Goal: Check status

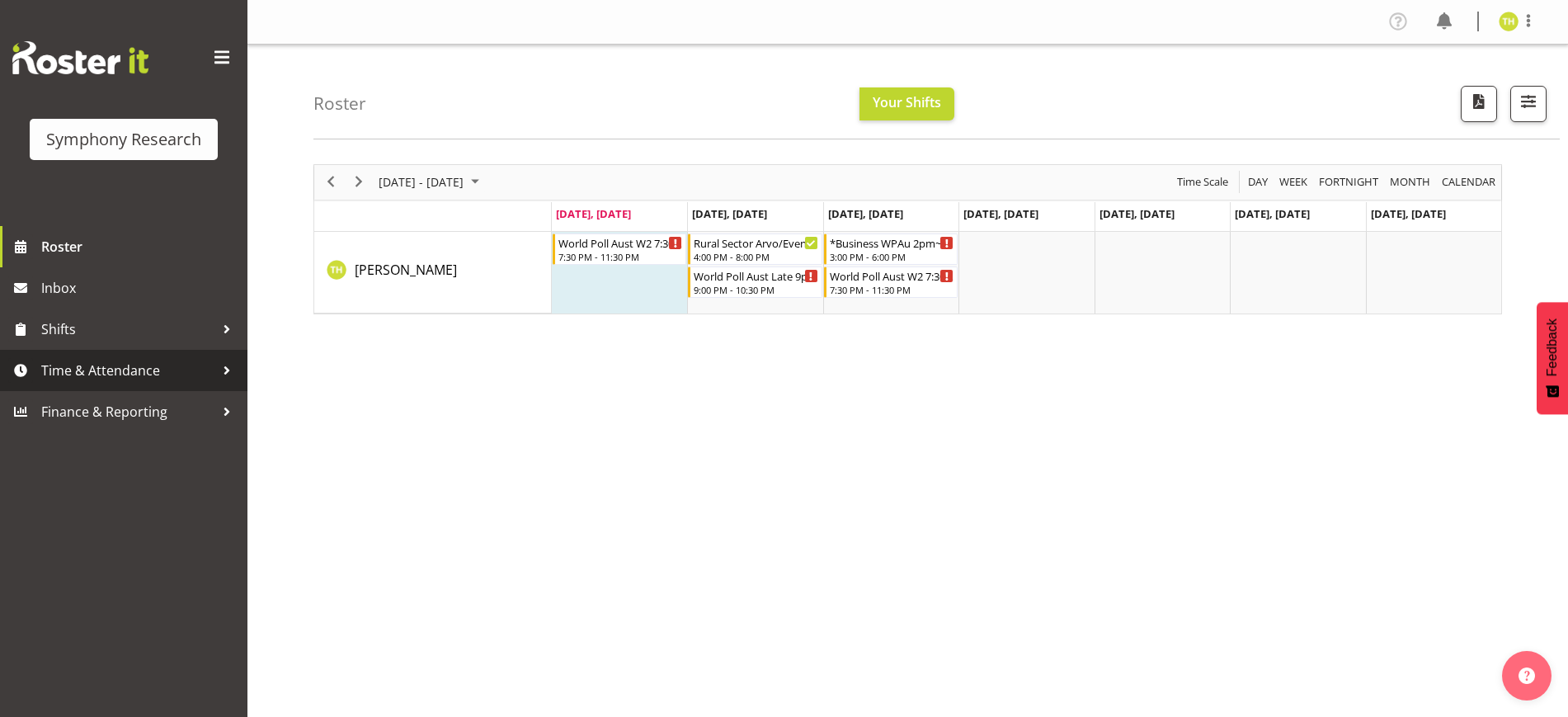
drag, startPoint x: 0, startPoint y: 0, endPoint x: 137, endPoint y: 370, distance: 394.5
click at [137, 370] on span "Time & Attendance" at bounding box center [127, 371] width 174 height 25
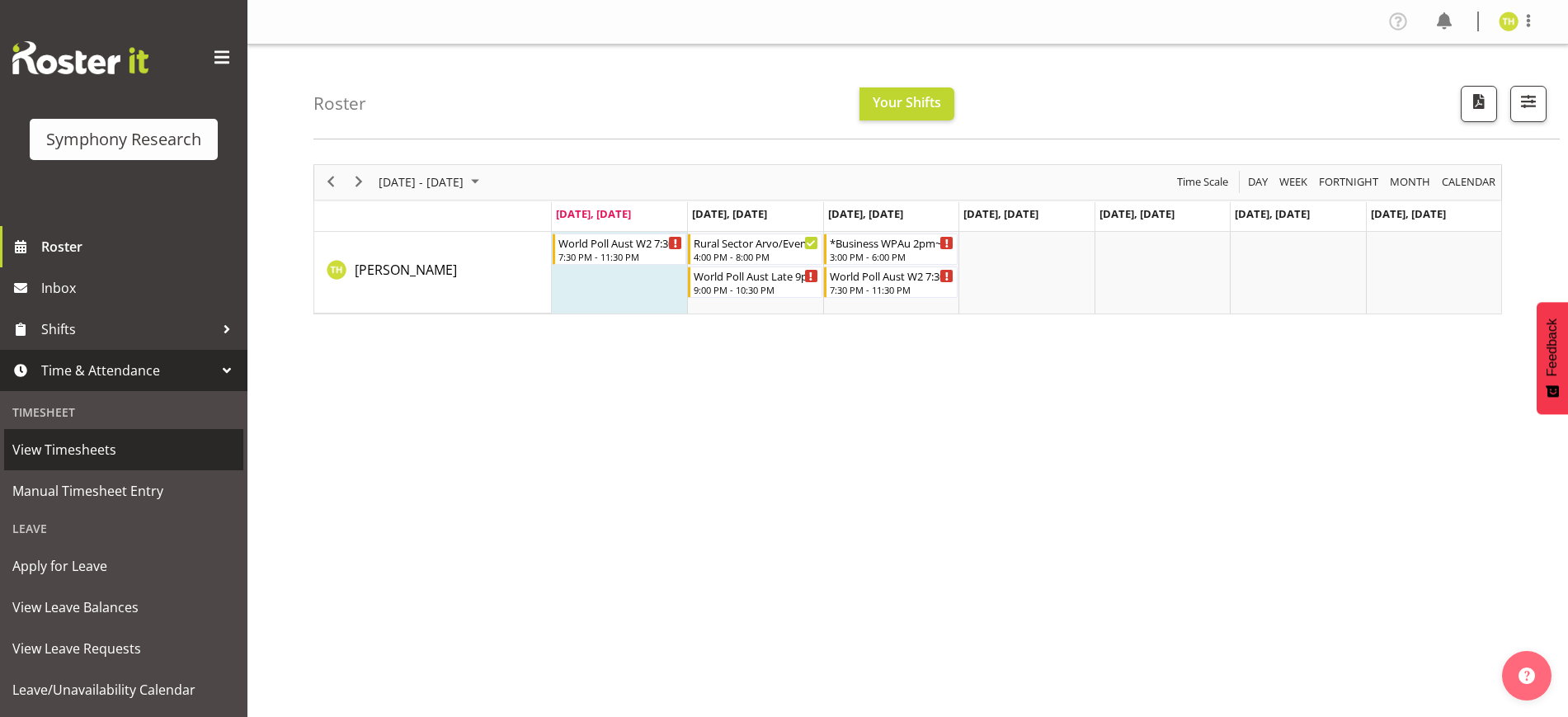
click at [100, 452] on span "View Timesheets" at bounding box center [124, 449] width 223 height 25
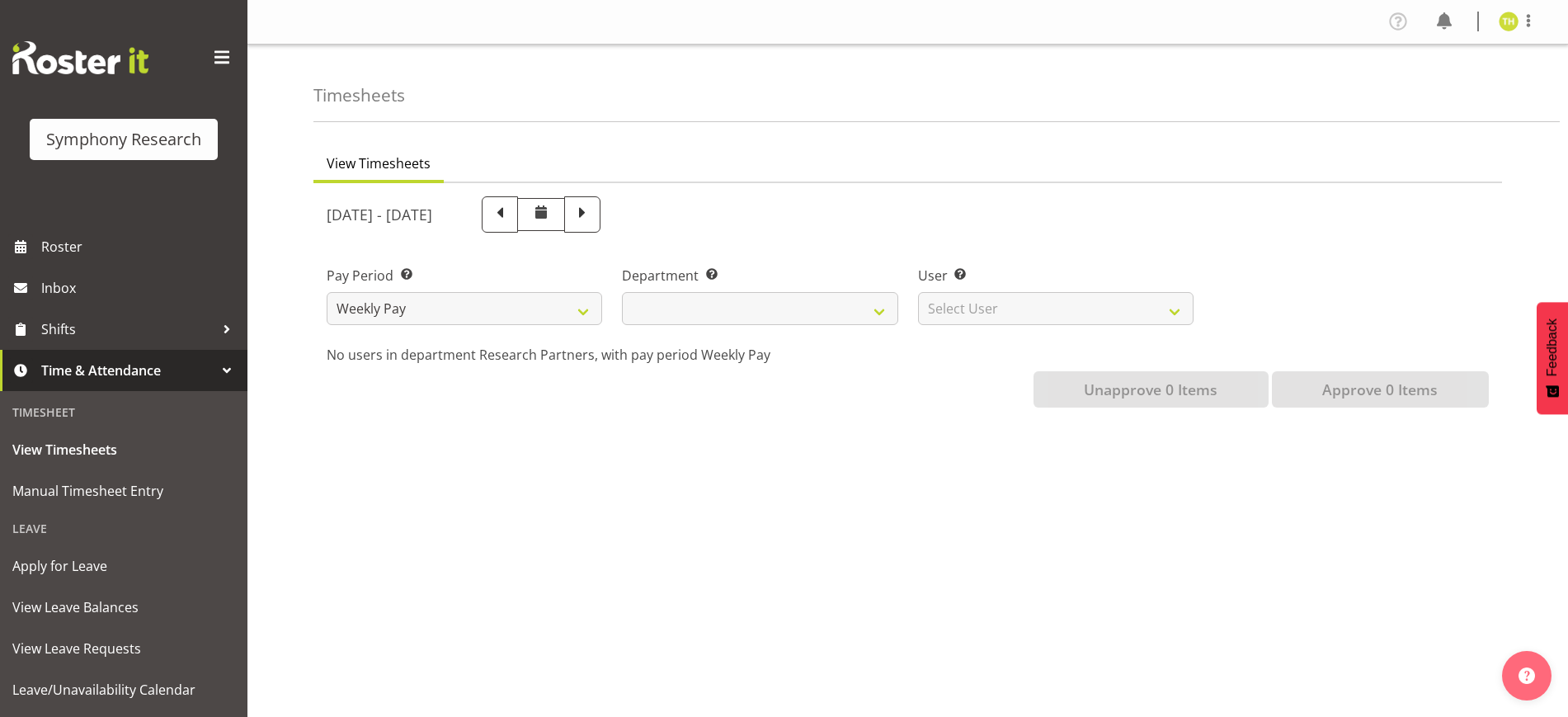
select select
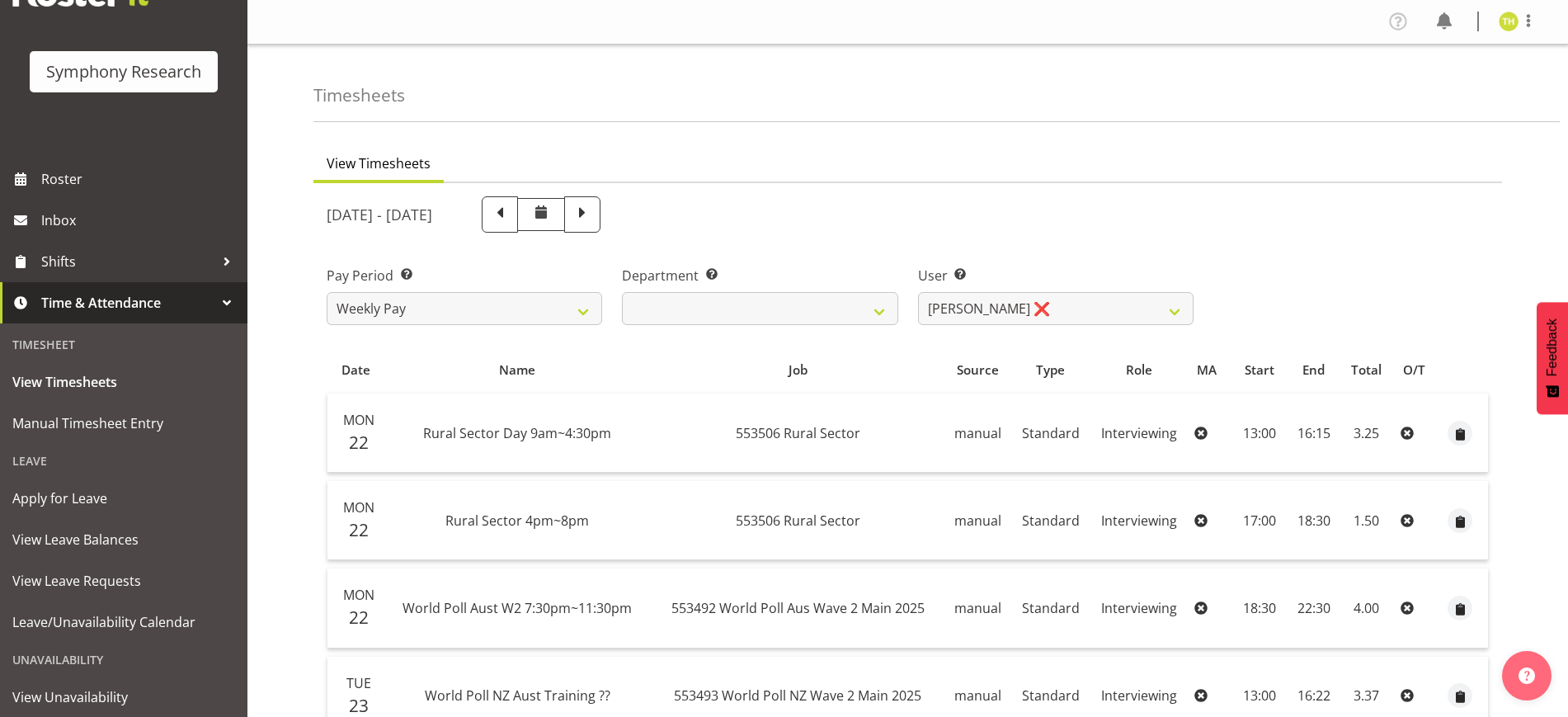
scroll to position [103, 0]
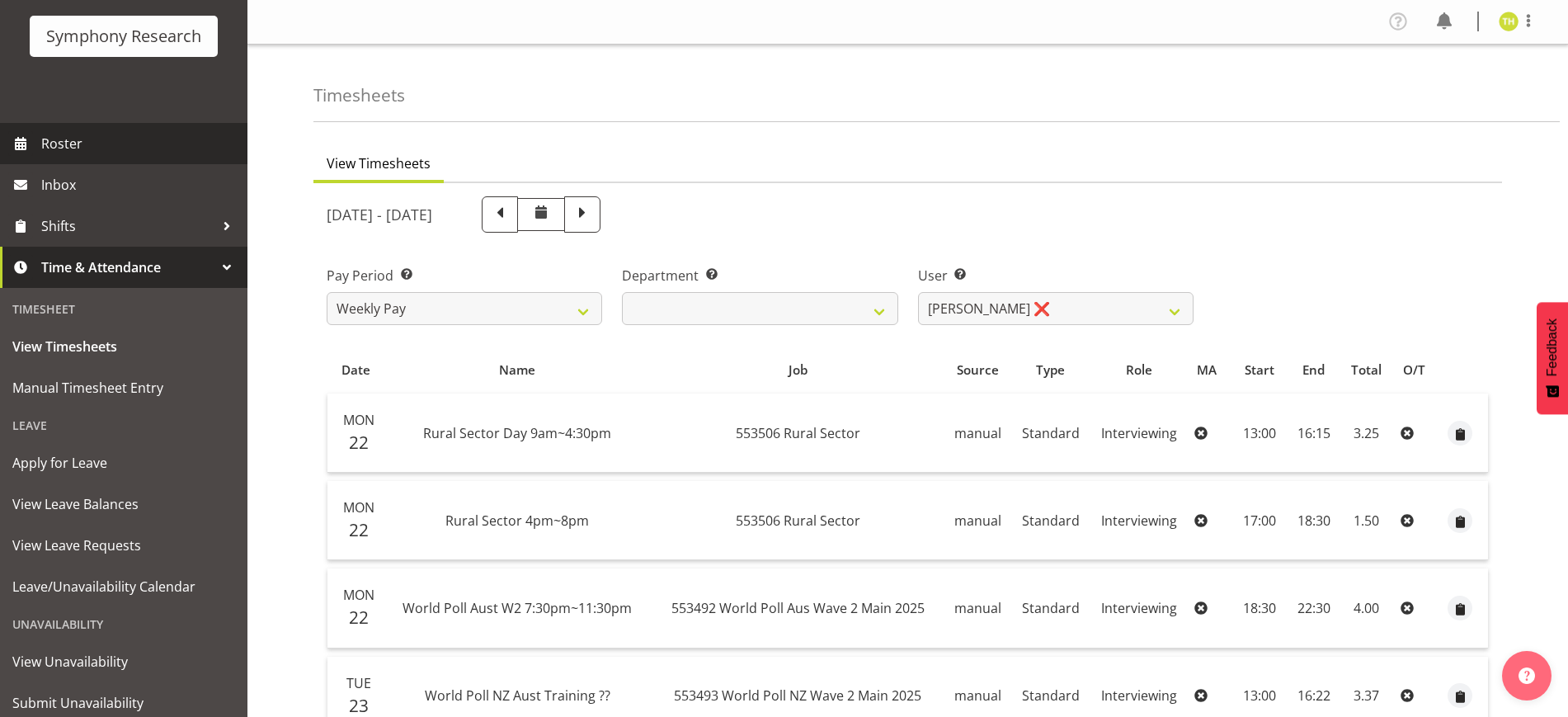
click at [85, 151] on span "Roster" at bounding box center [140, 143] width 198 height 25
